Goal: Information Seeking & Learning: Find specific fact

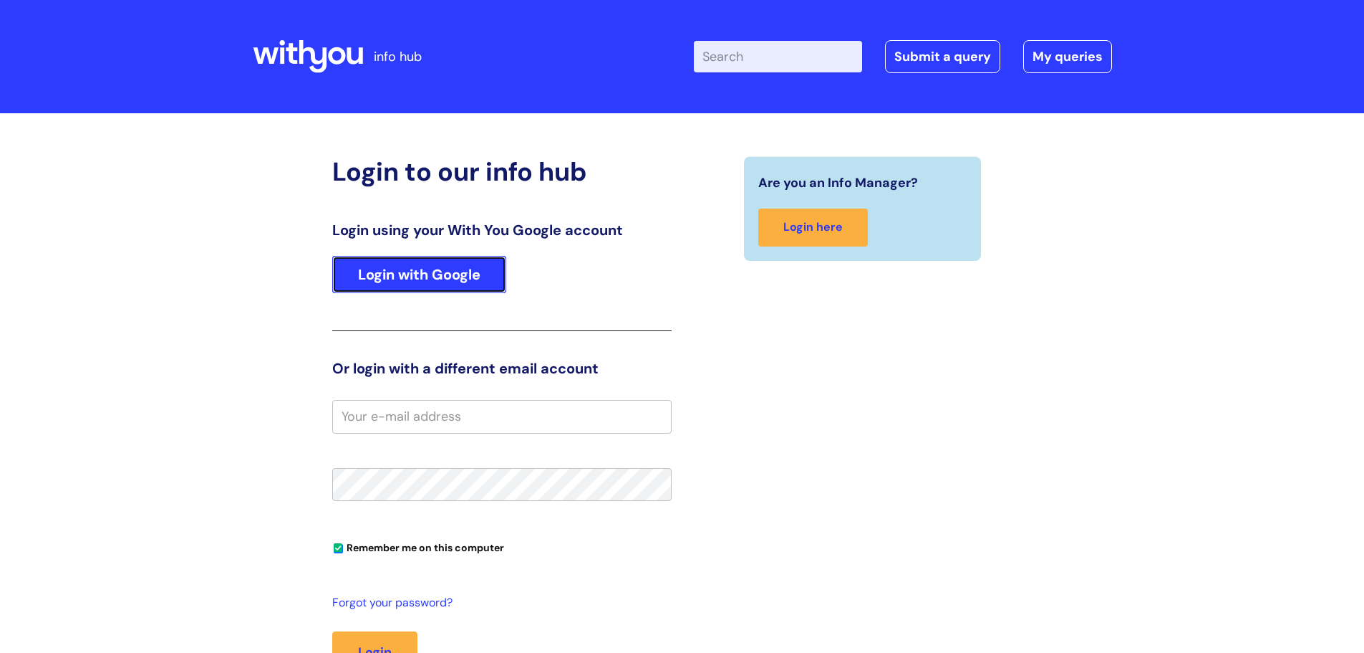
click at [375, 274] on link "Login with Google" at bounding box center [419, 274] width 174 height 37
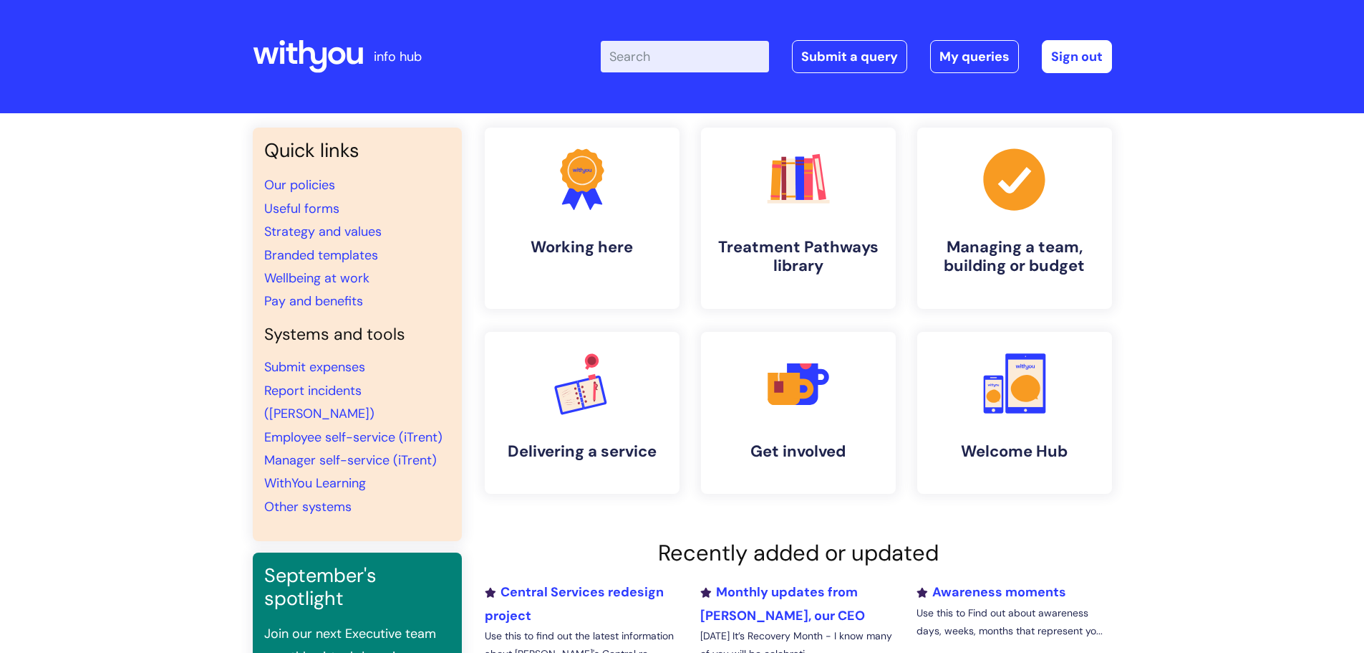
click at [647, 54] on input "Enter your search term here..." at bounding box center [685, 57] width 168 height 32
type input "pay review"
click button "Search" at bounding box center [0, 0] width 0 height 0
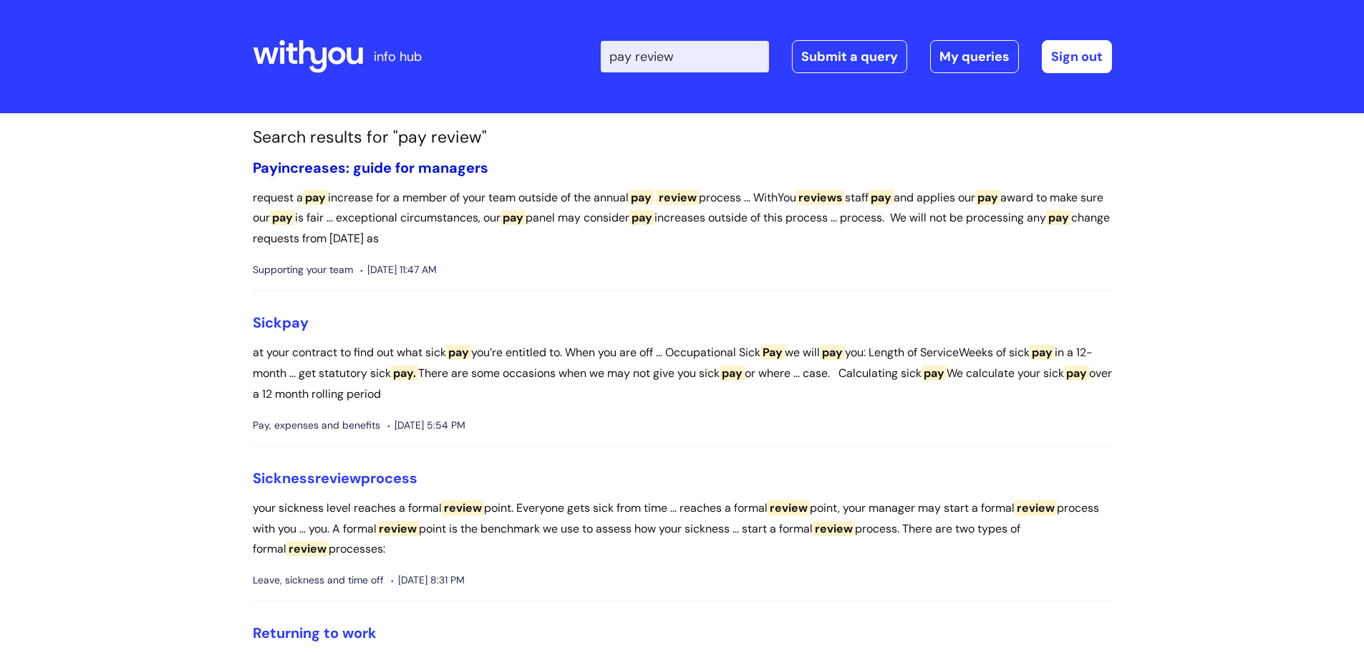
click at [426, 167] on link "Pay increases: guide for managers" at bounding box center [371, 167] width 236 height 19
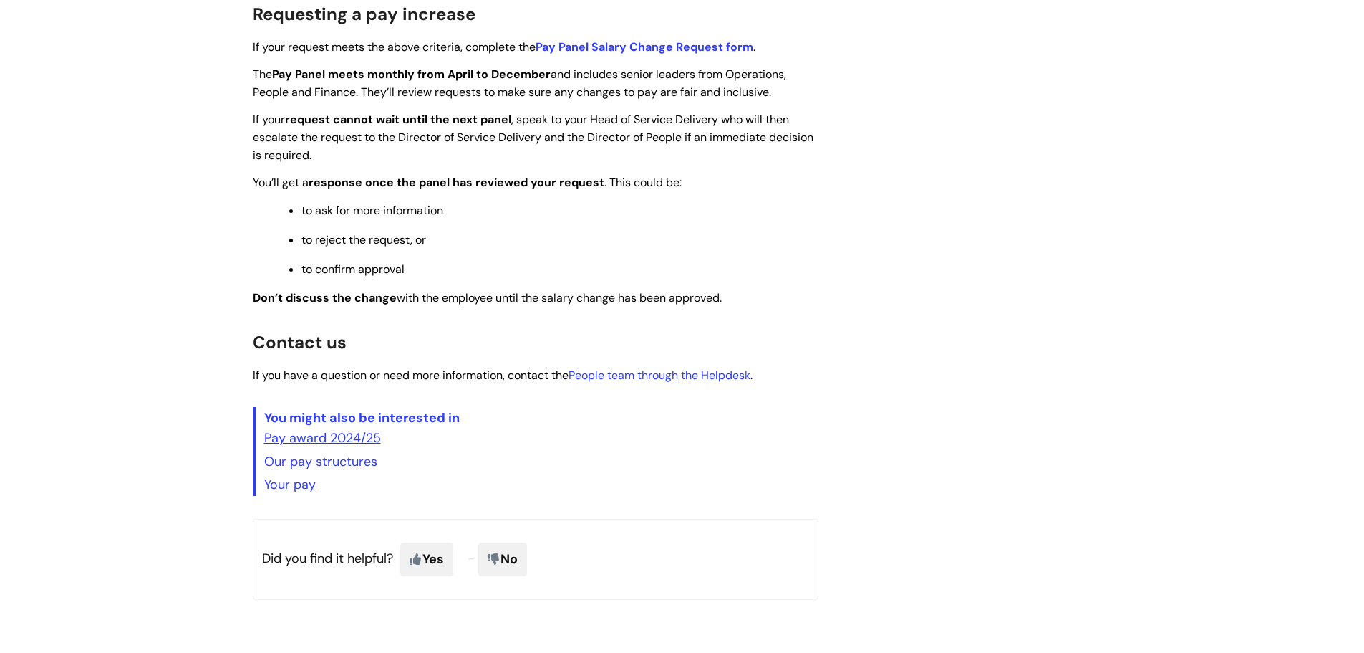
scroll to position [1218, 0]
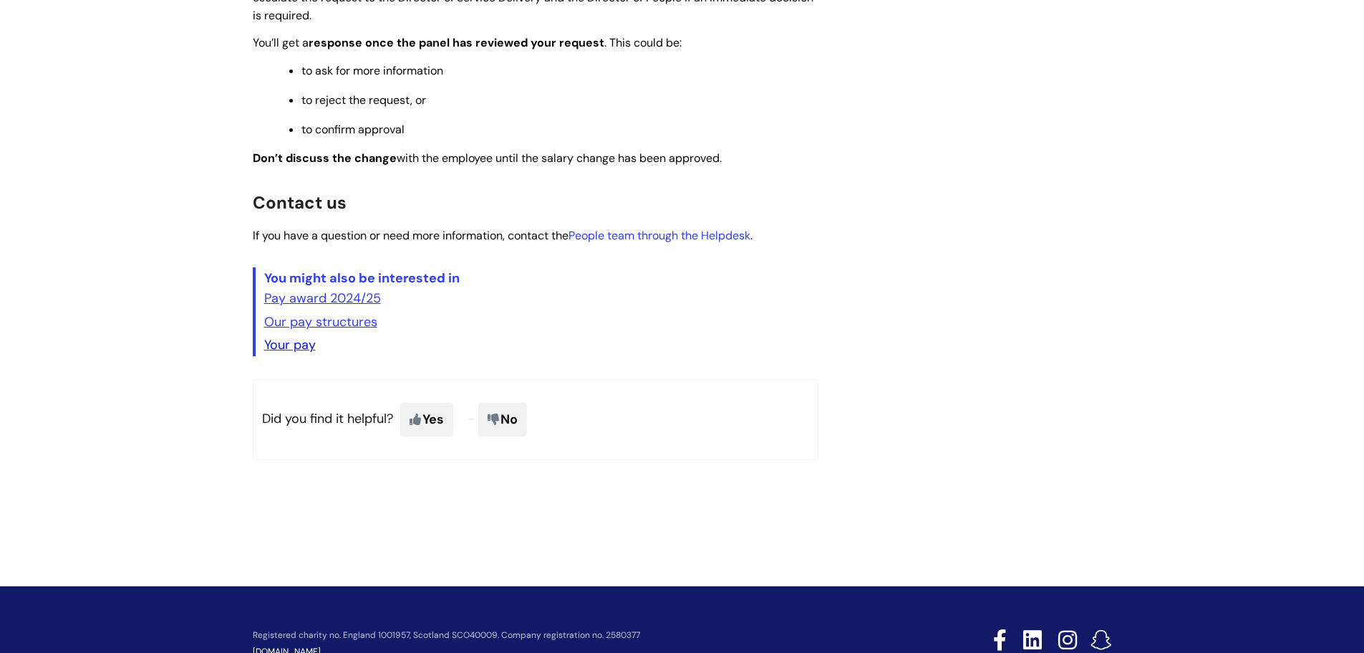
click at [299, 353] on link "Your pay" at bounding box center [290, 344] width 52 height 17
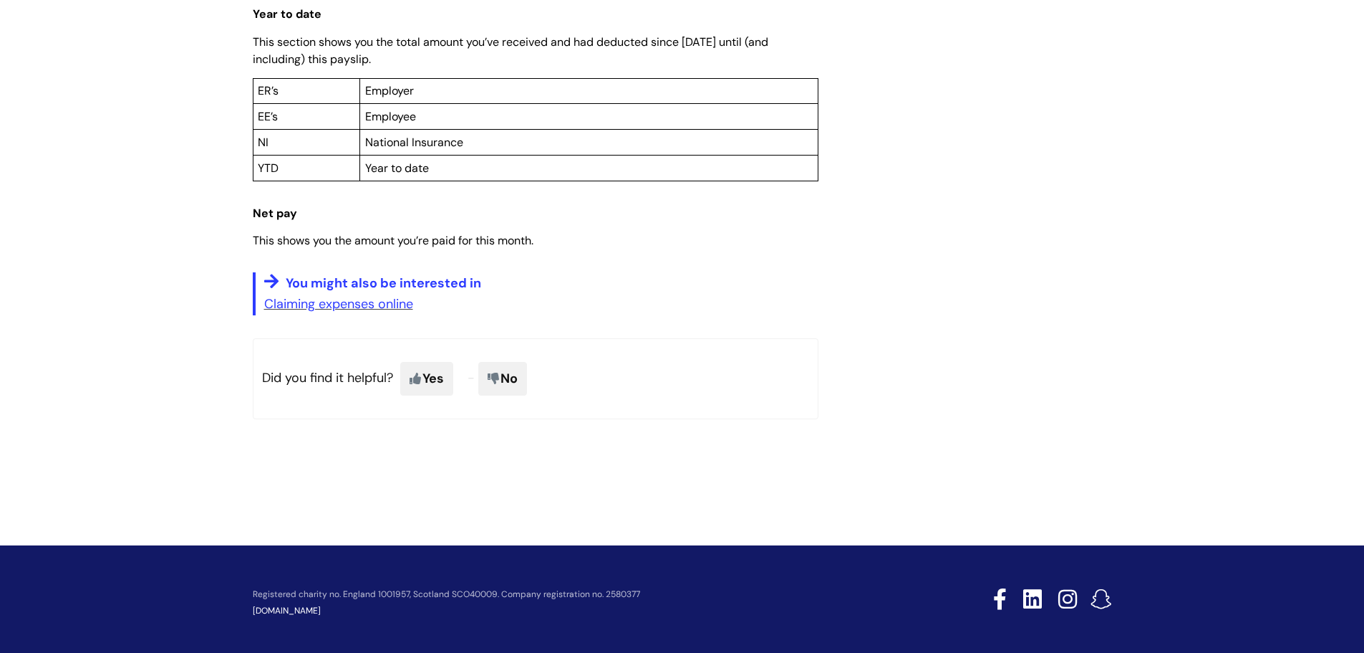
scroll to position [1177, 0]
